Goal: Understand process/instructions: Learn how to perform a task or action

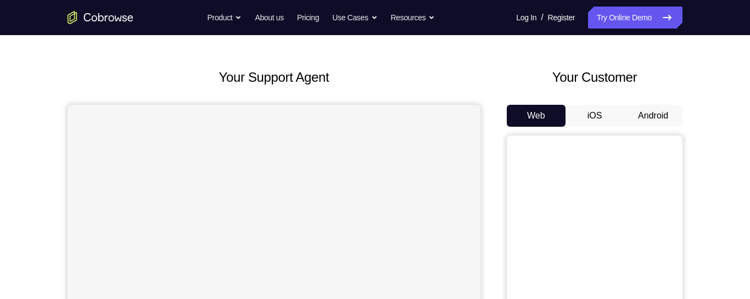
scroll to position [38, 0]
click at [647, 122] on button "Android" at bounding box center [653, 115] width 59 height 22
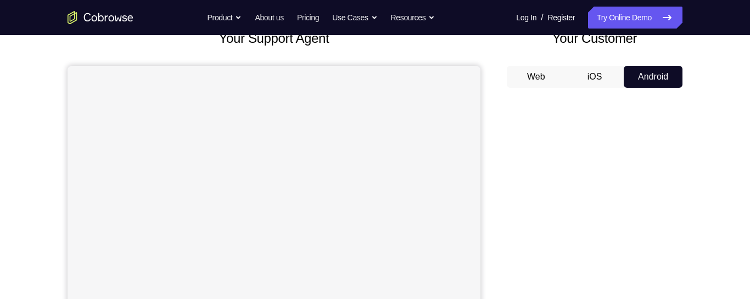
scroll to position [91, 0]
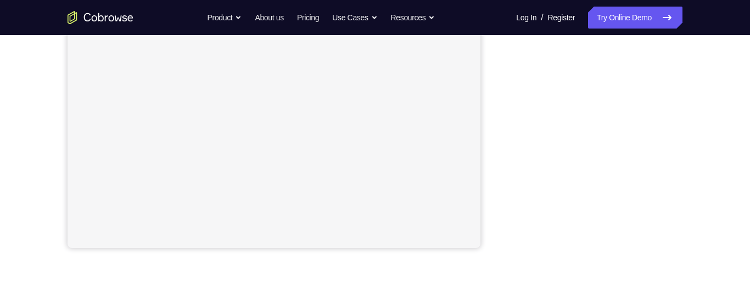
click at [710, 201] on div "Your Support Agent Your Customer Web iOS Android Next Steps We’d be happy to gi…" at bounding box center [375, 135] width 703 height 724
click at [710, 209] on div "Your Support Agent Your Customer Web iOS Android Next Steps We’d be happy to gi…" at bounding box center [375, 135] width 703 height 724
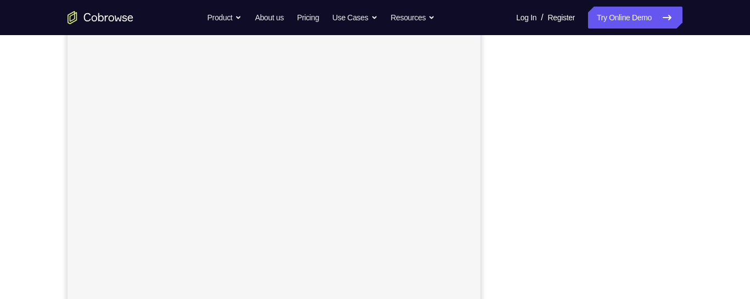
scroll to position [180, 0]
click at [684, 192] on div "Your Support Agent Your Customer Web iOS Android Next Steps We’d be happy to gi…" at bounding box center [375, 217] width 703 height 724
click at [712, 84] on div "Your Support Agent Your Customer Web iOS Android Next Steps We’d be happy to gi…" at bounding box center [375, 215] width 703 height 724
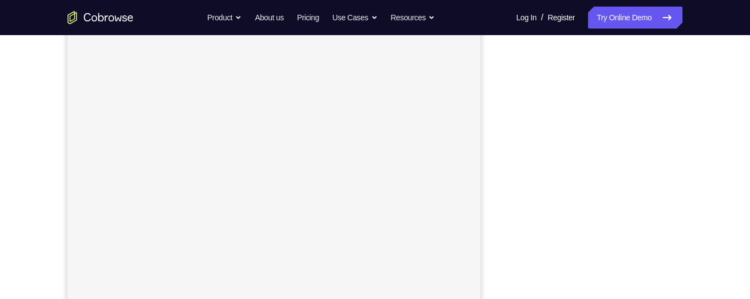
click at [696, 91] on div "Your Support Agent Your Customer Web iOS Android Next Steps We’d be happy to gi…" at bounding box center [375, 206] width 703 height 724
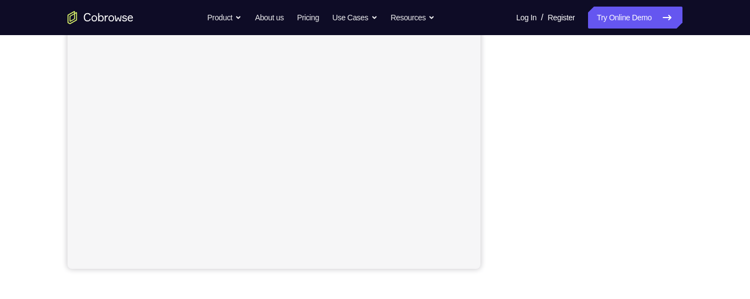
click at [706, 134] on div "Your Support Agent Your Customer Web iOS Android Next Steps We’d be happy to gi…" at bounding box center [375, 156] width 703 height 724
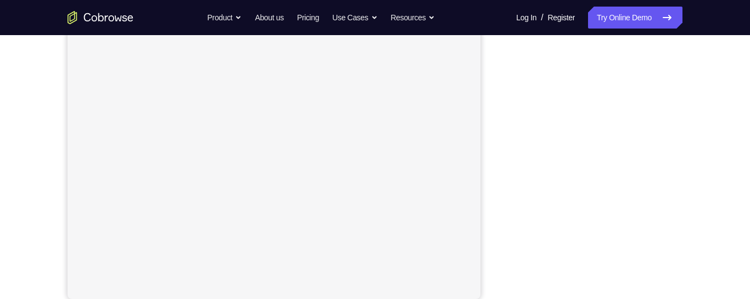
scroll to position [213, 0]
